Goal: Information Seeking & Learning: Learn about a topic

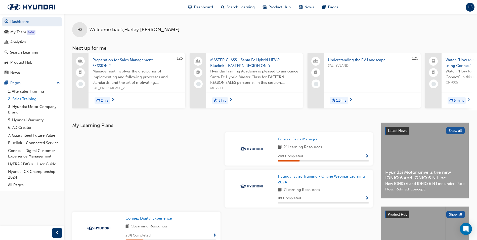
click at [28, 100] on link "2. Sales Training" at bounding box center [34, 99] width 56 height 8
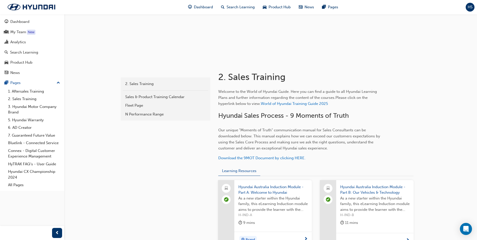
scroll to position [51, 0]
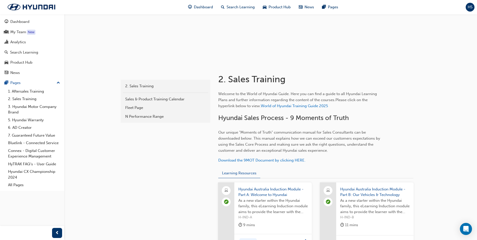
click at [10, 17] on button "Dashboard My Team New Analytics Search Learning Product Hub News Pages" at bounding box center [32, 47] width 60 height 62
click at [23, 22] on div "Dashboard" at bounding box center [19, 22] width 19 height 6
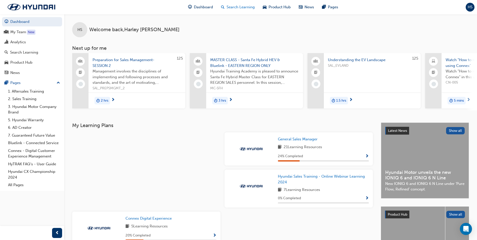
click at [234, 8] on span "Search Learning" at bounding box center [240, 7] width 28 height 6
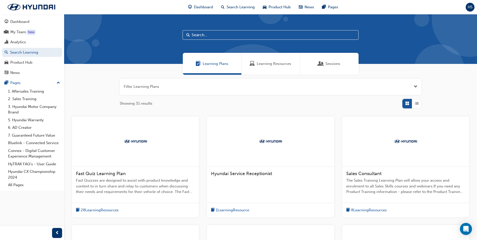
click at [147, 140] on img at bounding box center [136, 141] width 28 height 5
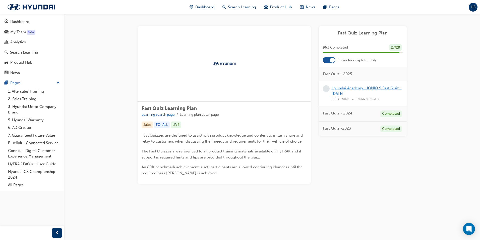
click at [370, 88] on link "Hyundai Academy - IONIQ 9 Fast Quiz - [DATE]" at bounding box center [367, 91] width 70 height 10
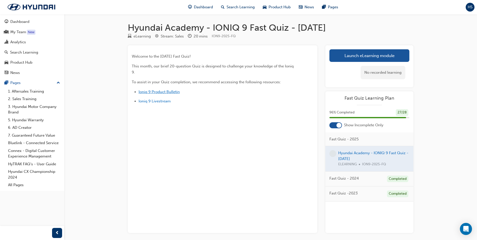
click at [168, 93] on span "Ioniq 9 Product Bulletin" at bounding box center [158, 91] width 41 height 5
click at [389, 61] on link "Launch eLearning module" at bounding box center [369, 55] width 80 height 13
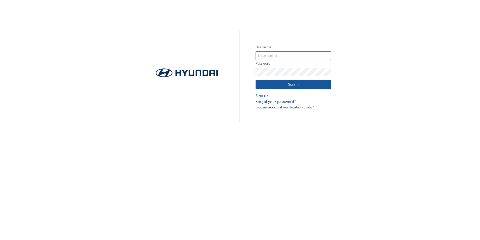
type input "16385"
click at [288, 84] on button "Sign In" at bounding box center [293, 85] width 75 height 10
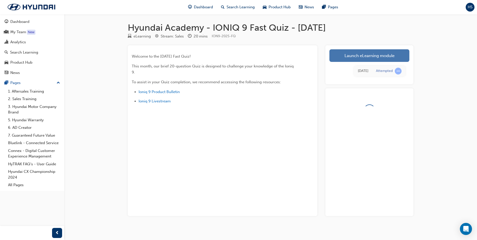
click at [364, 52] on link "Launch eLearning module" at bounding box center [369, 55] width 80 height 13
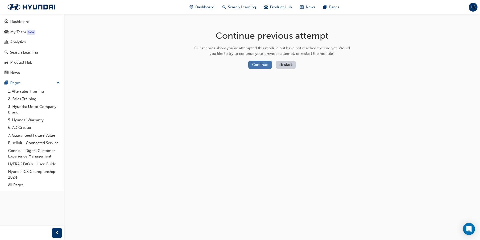
click at [255, 66] on button "Continue" at bounding box center [261, 65] width 24 height 8
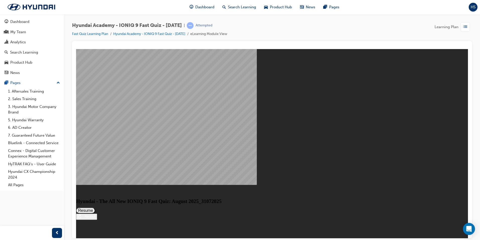
click at [95, 207] on button "Resume" at bounding box center [85, 210] width 19 height 6
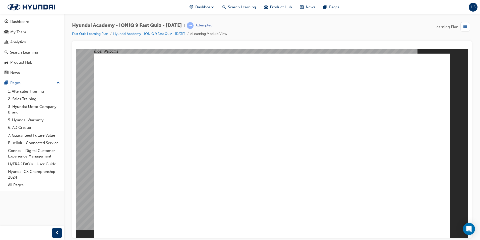
radio input "true"
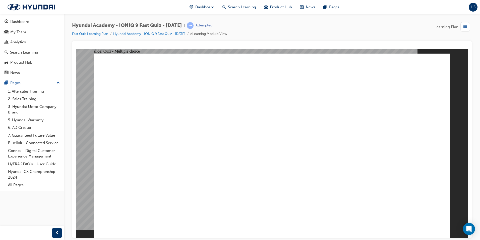
radio input "true"
drag, startPoint x: 264, startPoint y: 78, endPoint x: 275, endPoint y: 79, distance: 11.1
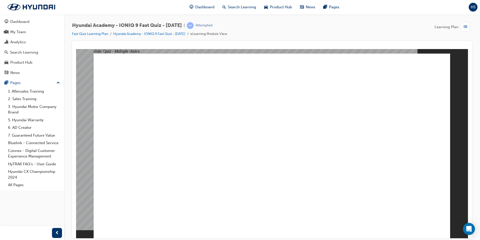
radio input "true"
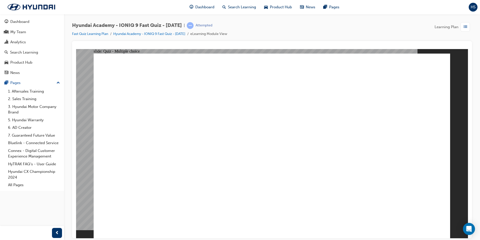
radio input "true"
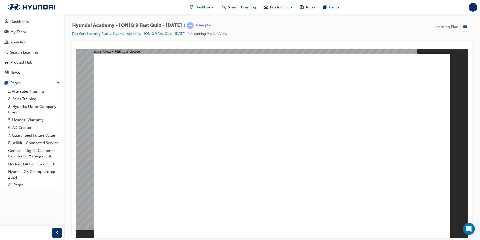
radio input "true"
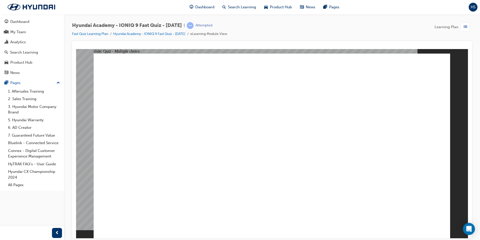
radio input "true"
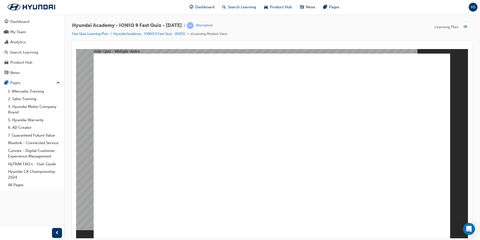
radio input "true"
checkbox input "true"
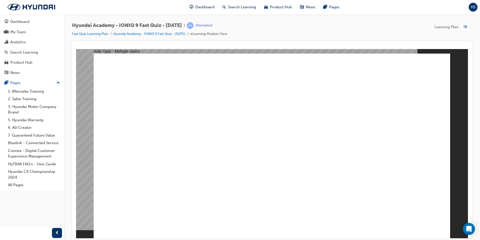
checkbox input "true"
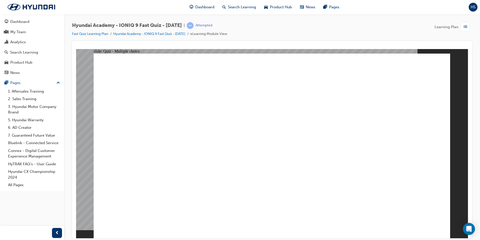
checkbox input "true"
radio input "true"
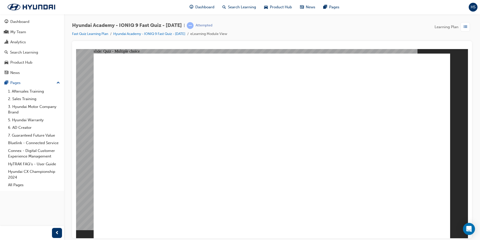
radio input "true"
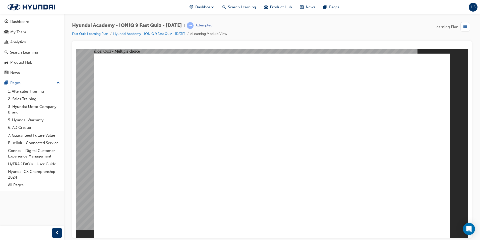
checkbox input "true"
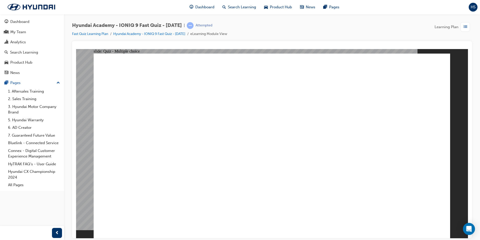
checkbox input "true"
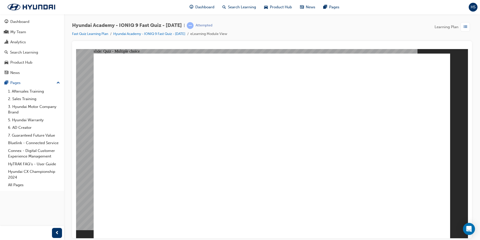
radio input "true"
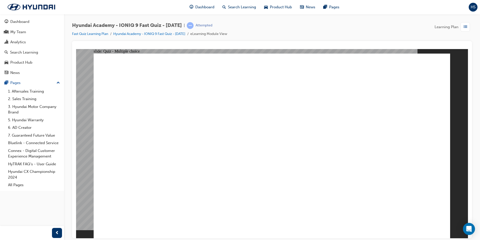
radio input "true"
radio input "false"
radio input "true"
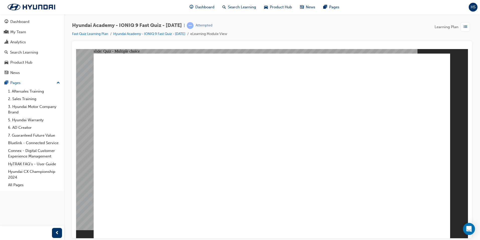
radio input "true"
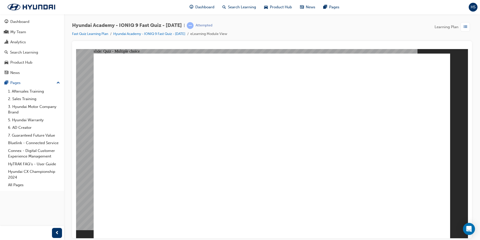
click at [279, 179] on span "Rectangle 1 Rectangle 1 That's right! You selected the correct response. Close …" at bounding box center [272, 147] width 357 height 189
radio input "true"
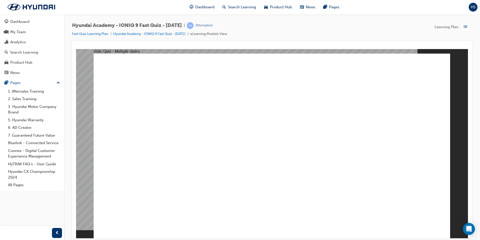
radio input "true"
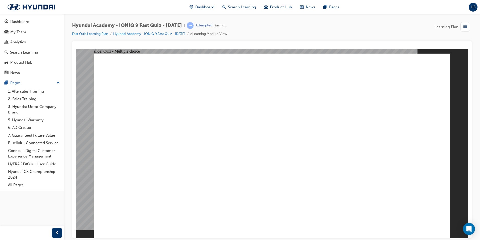
radio input "false"
radio input "true"
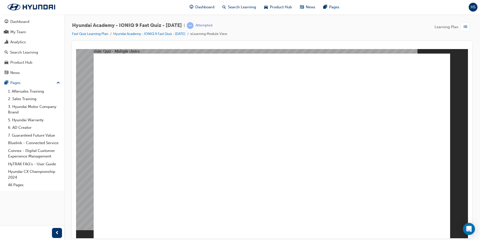
radio input "false"
radio input "true"
drag, startPoint x: 437, startPoint y: 222, endPoint x: 433, endPoint y: 219, distance: 5.0
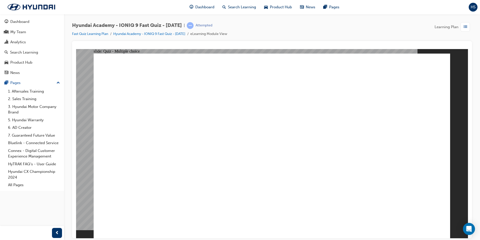
radio input "true"
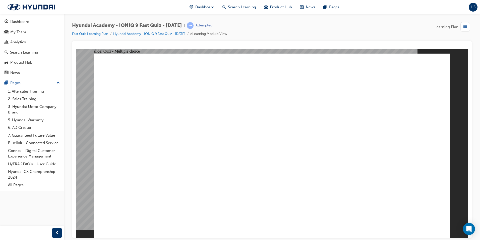
radio input "true"
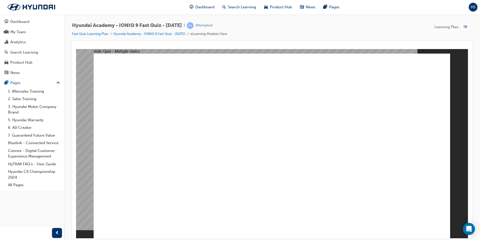
radio input "true"
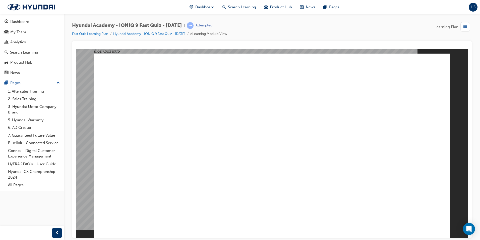
radio input "true"
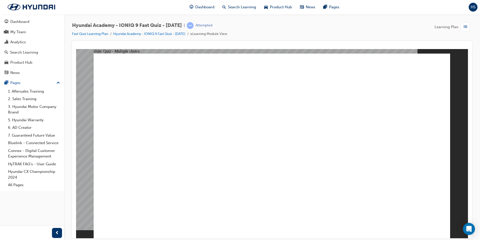
radio input "true"
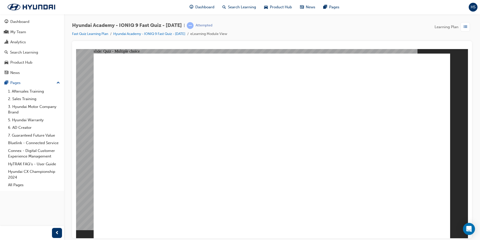
radio input "true"
drag, startPoint x: 227, startPoint y: 186, endPoint x: 226, endPoint y: 191, distance: 4.8
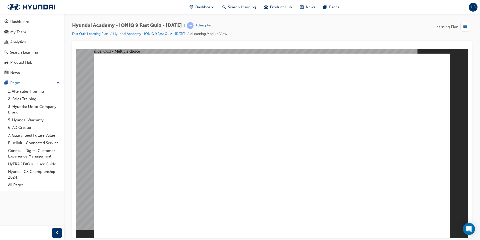
radio input "true"
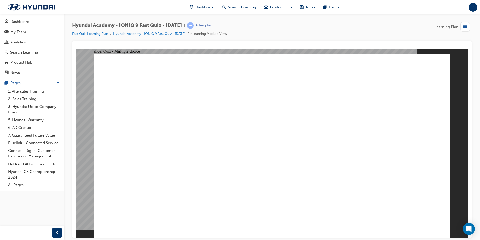
radio input "true"
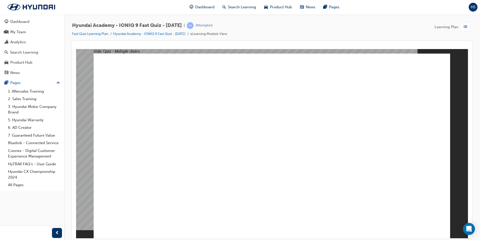
drag, startPoint x: 232, startPoint y: 170, endPoint x: 208, endPoint y: 164, distance: 24.3
radio input "true"
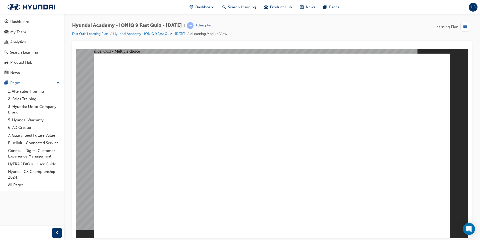
checkbox input "true"
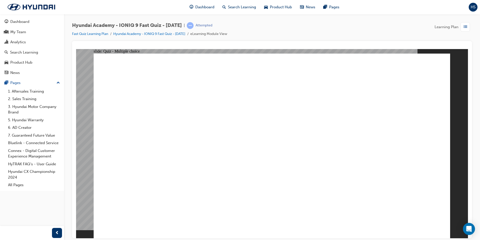
checkbox input "true"
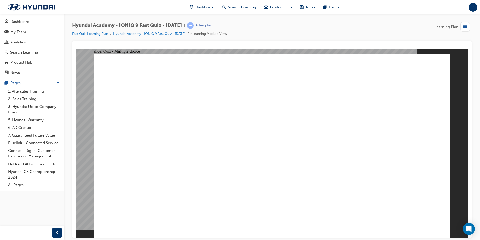
radio input "true"
drag, startPoint x: 275, startPoint y: 181, endPoint x: 274, endPoint y: 178, distance: 3.4
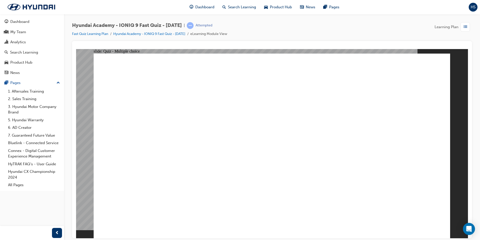
radio input "true"
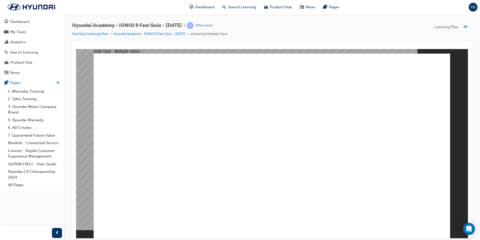
checkbox input "true"
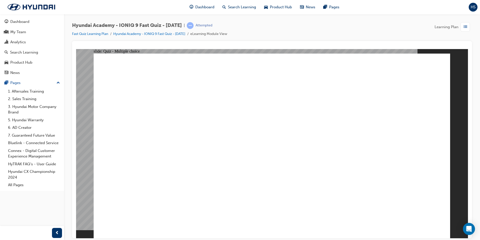
drag, startPoint x: 208, startPoint y: 197, endPoint x: 203, endPoint y: 206, distance: 10.8
checkbox input "true"
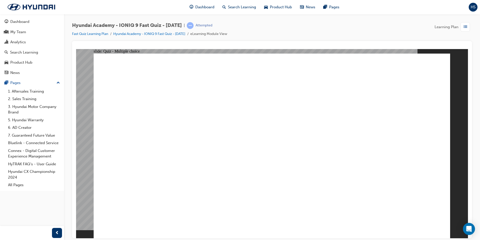
radio input "true"
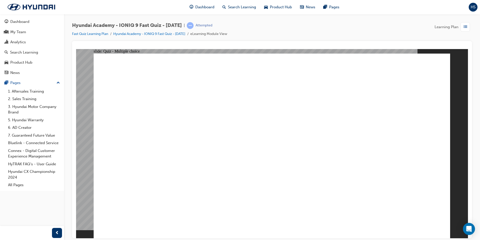
radio input "true"
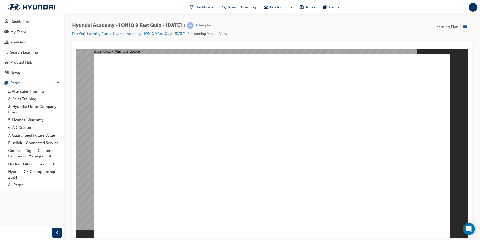
radio input "true"
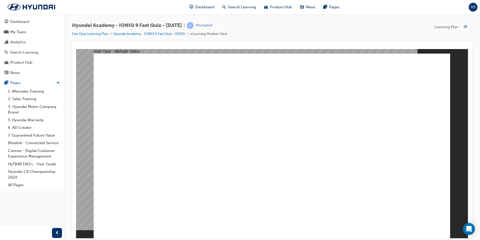
radio input "true"
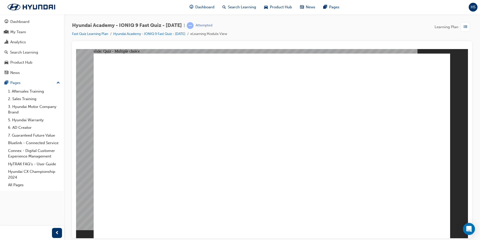
radio input "true"
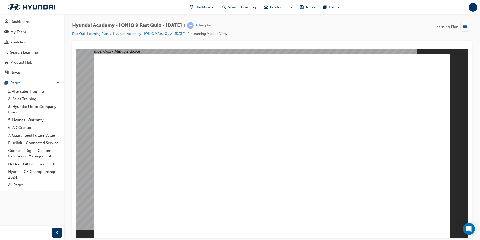
radio input "true"
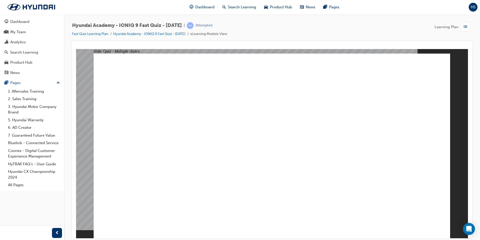
radio input "false"
radio input "true"
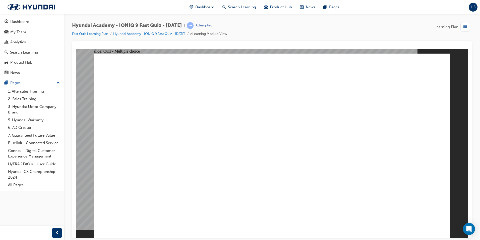
radio input "true"
